Goal: Find specific page/section: Find specific page/section

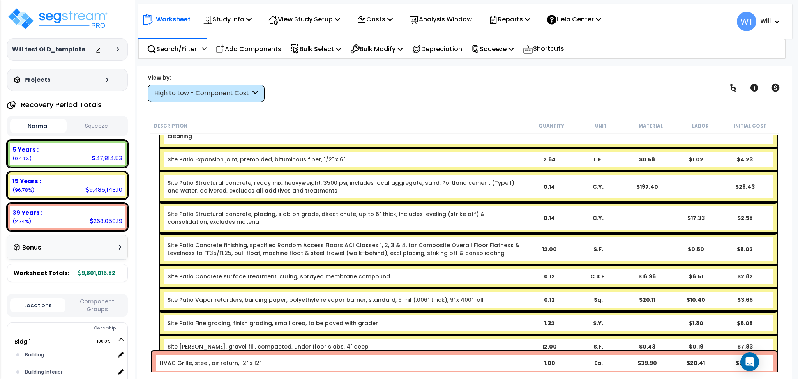
scroll to position [9494, 0]
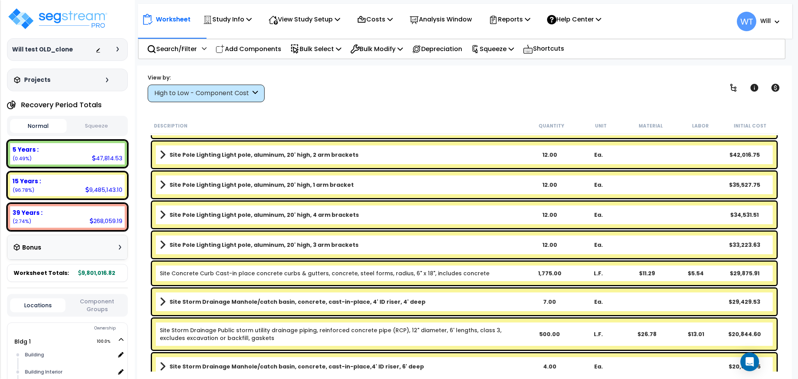
scroll to position [520, 0]
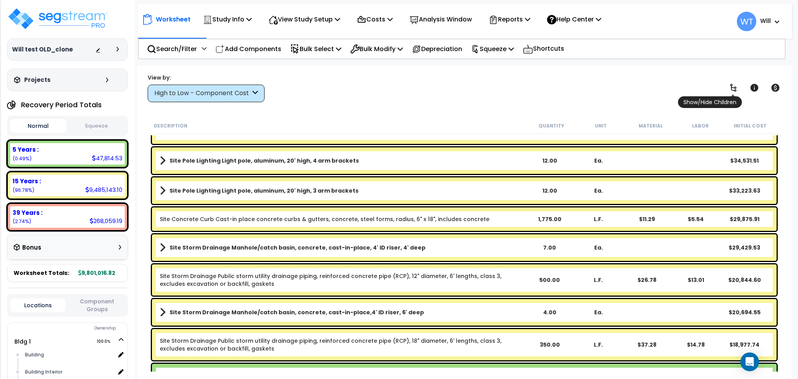
click at [729, 89] on icon at bounding box center [733, 87] width 9 height 9
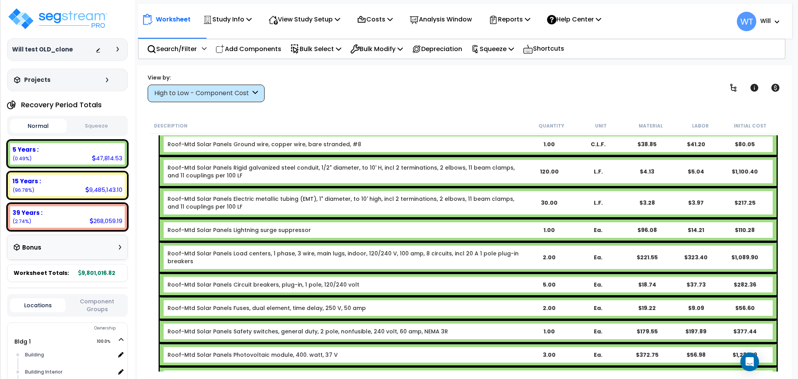
scroll to position [3535, 0]
